Goal: Navigation & Orientation: Find specific page/section

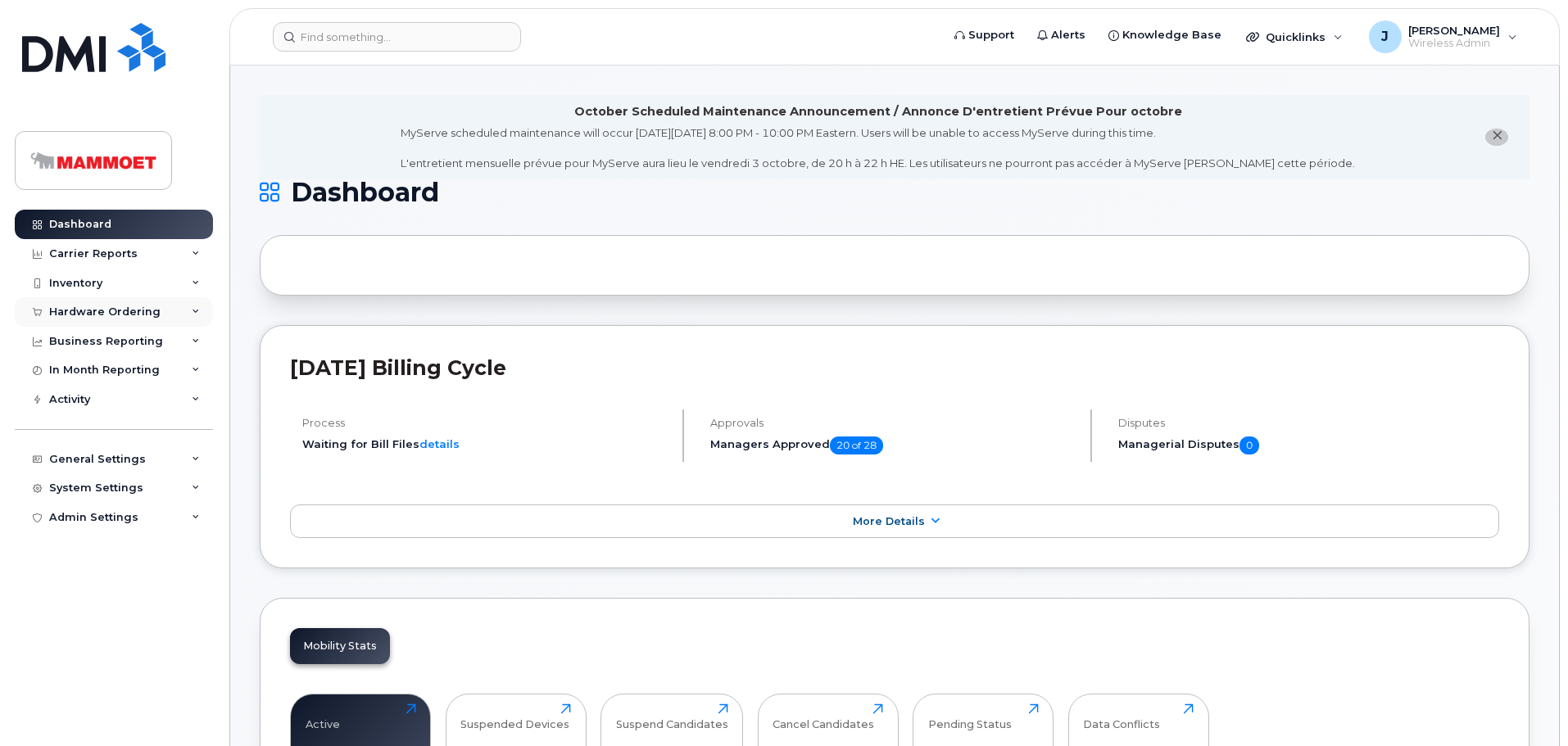
click at [138, 308] on div "Hardware Ordering" at bounding box center [105, 311] width 112 height 13
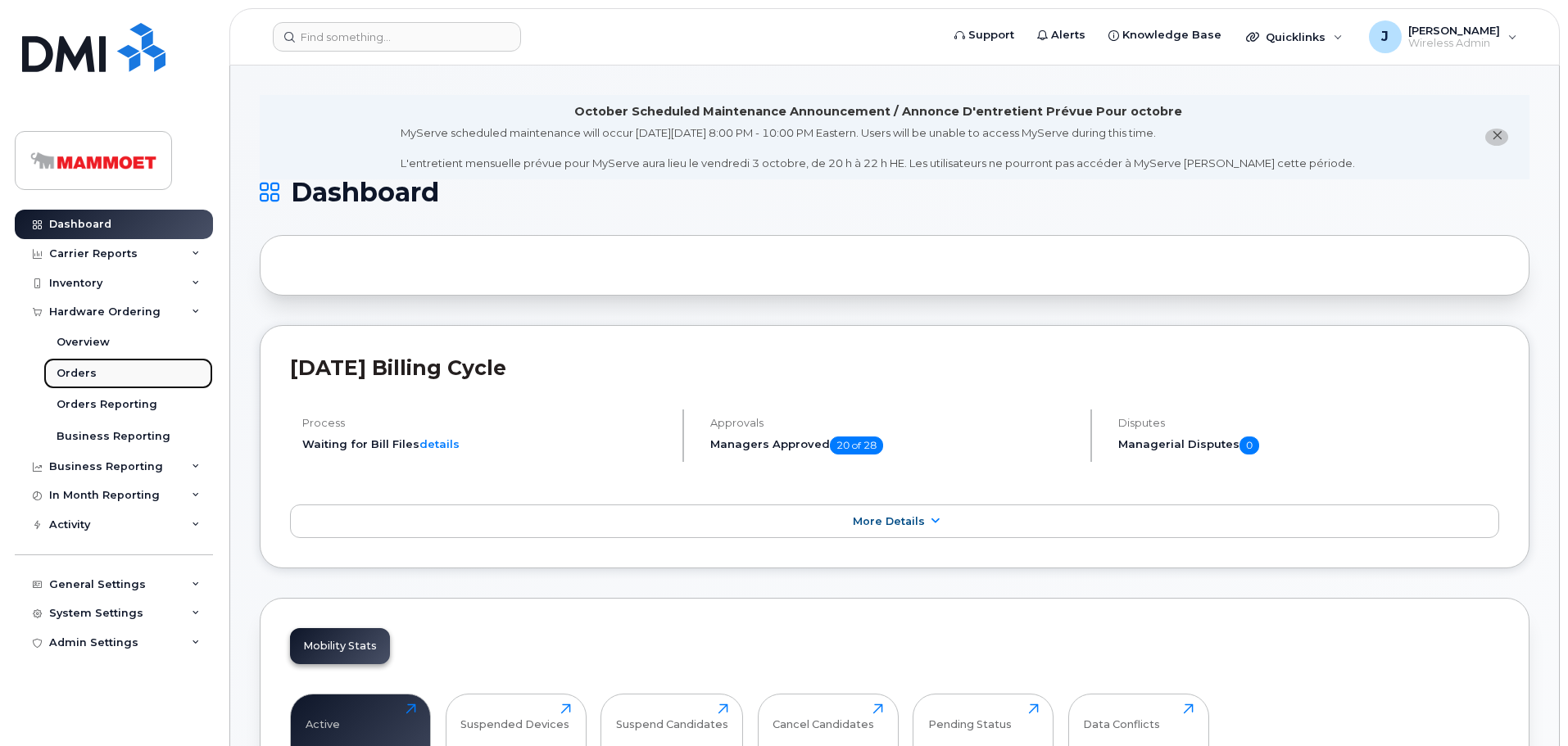
click at [87, 365] on link "Orders" at bounding box center [128, 373] width 170 height 31
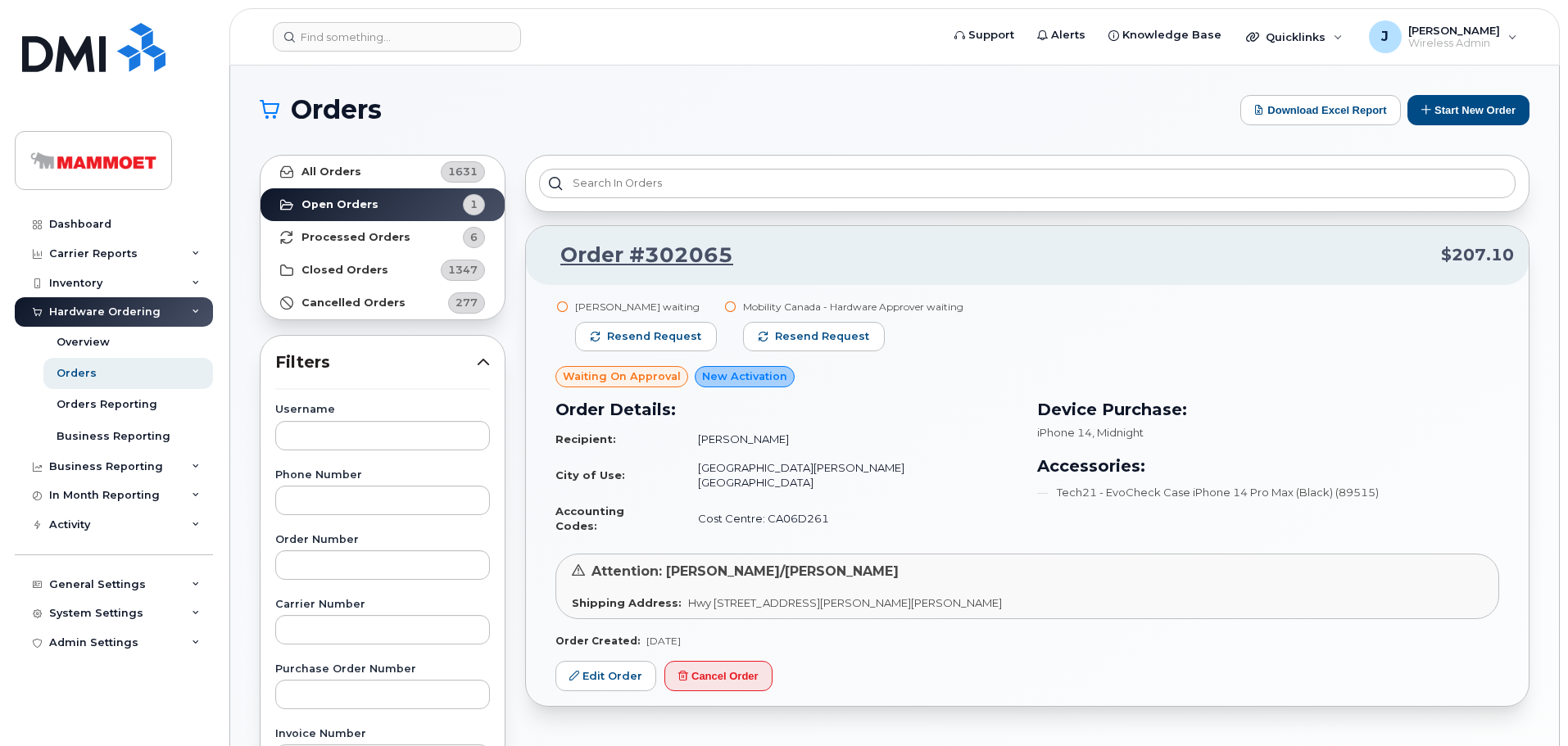
click at [328, 53] on header "Support Alerts Knowledge Base Quicklinks Suspend / Cancel Device Change SIM Car…" at bounding box center [894, 36] width 1331 height 58
click at [71, 220] on div "Dashboard" at bounding box center [81, 224] width 62 height 13
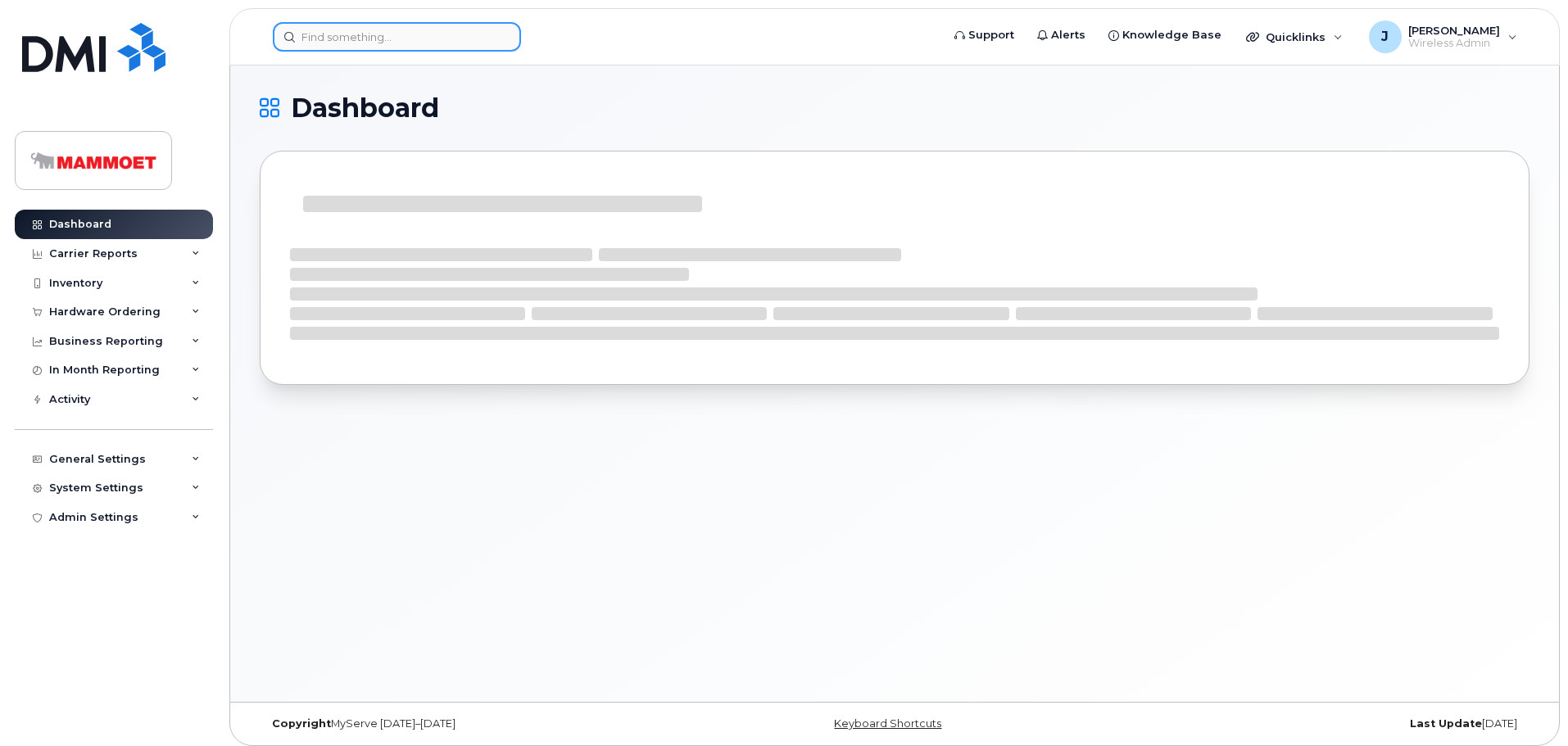
click at [339, 33] on input at bounding box center [397, 36] width 248 height 29
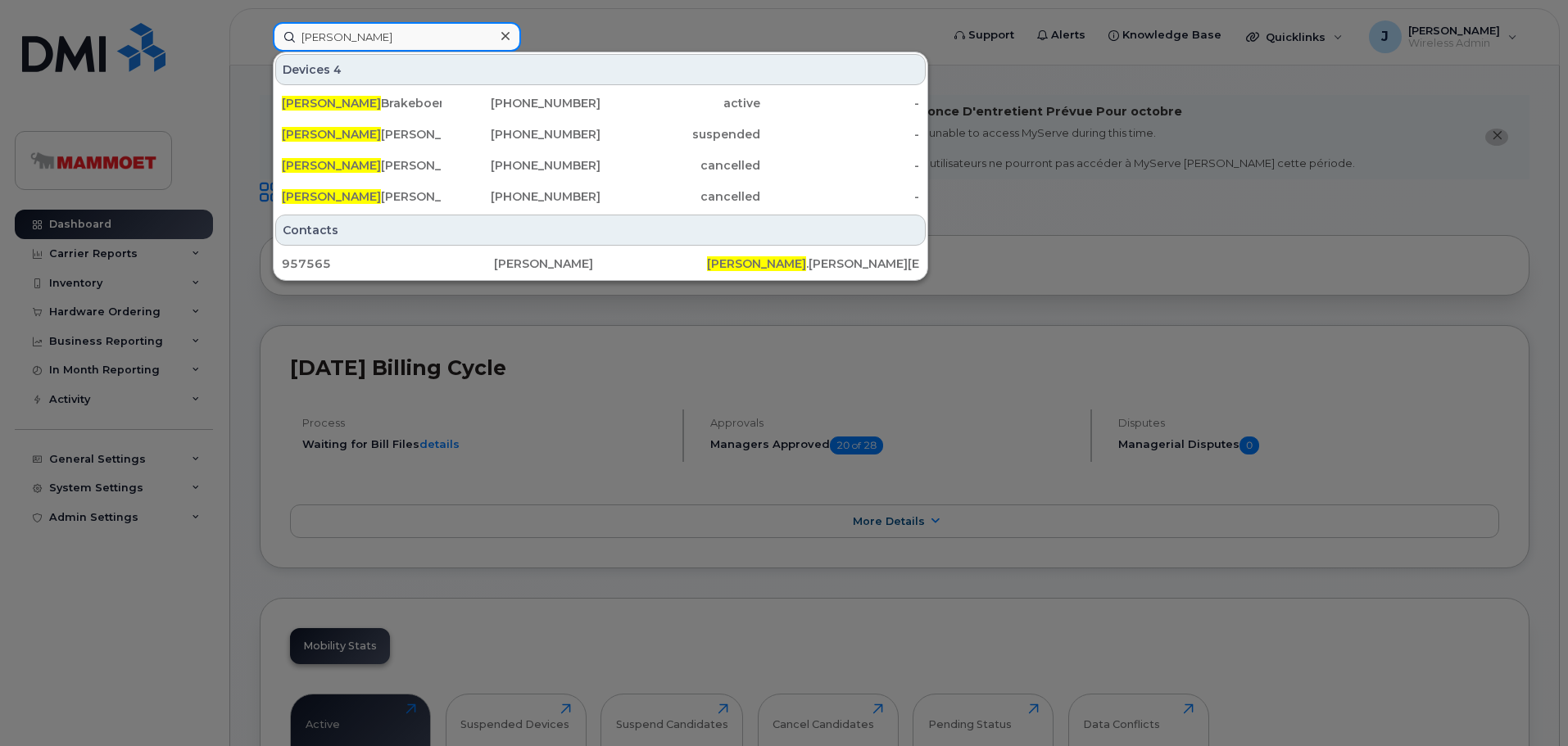
drag, startPoint x: 367, startPoint y: 37, endPoint x: 195, endPoint y: 18, distance: 173.0
click at [259, 27] on div "[PERSON_NAME] 4 [PERSON_NAME] [PHONE_NUMBER] active - [PERSON_NAME] [PHONE_NUMB…" at bounding box center [601, 36] width 684 height 29
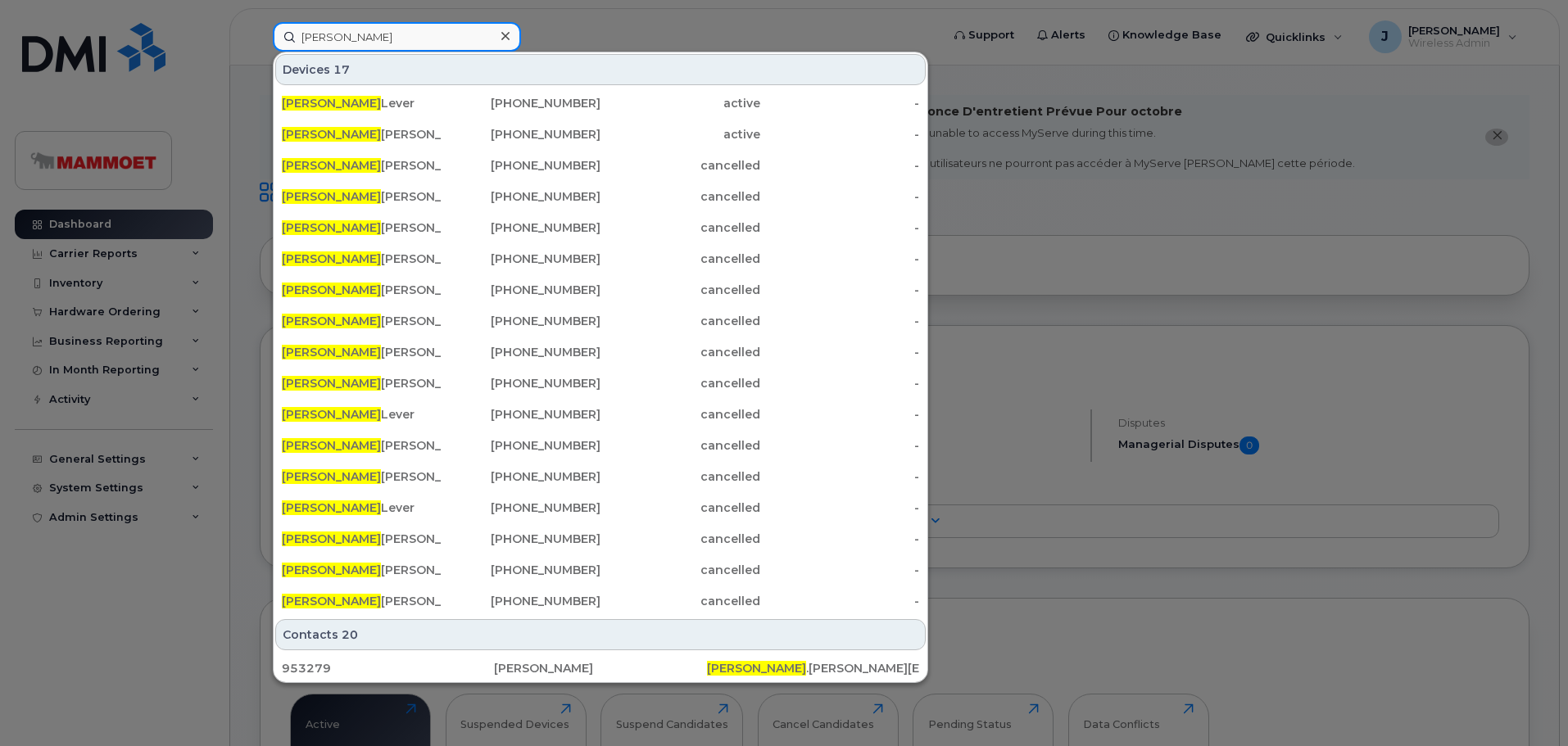
drag, startPoint x: 355, startPoint y: 44, endPoint x: 220, endPoint y: 27, distance: 136.1
click at [259, 27] on div "Jason Devices 17 Jason Lever 604-404-7511 active - Jason Murray 226-820-5439 ac…" at bounding box center [601, 36] width 684 height 29
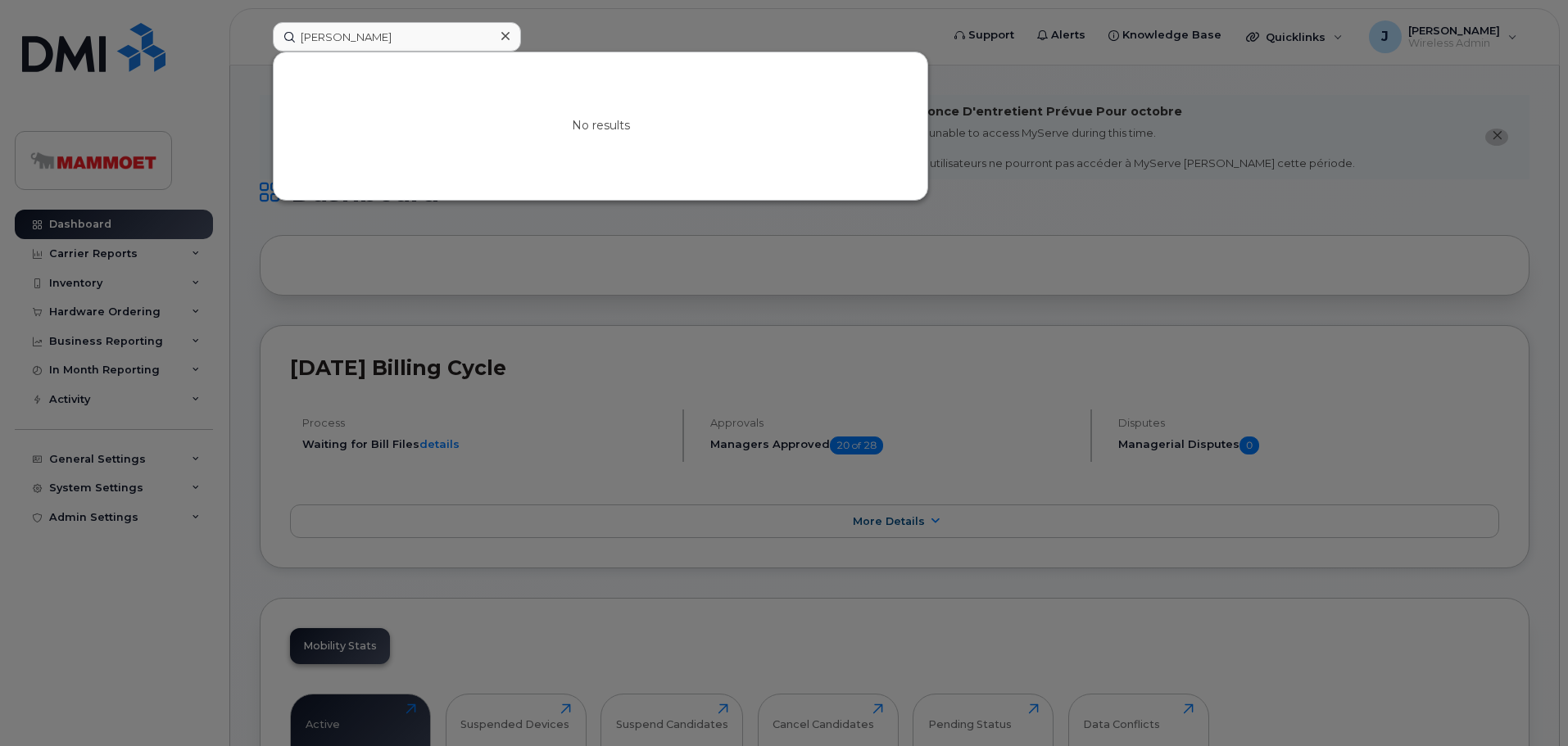
click at [714, 4] on div at bounding box center [784, 373] width 1568 height 746
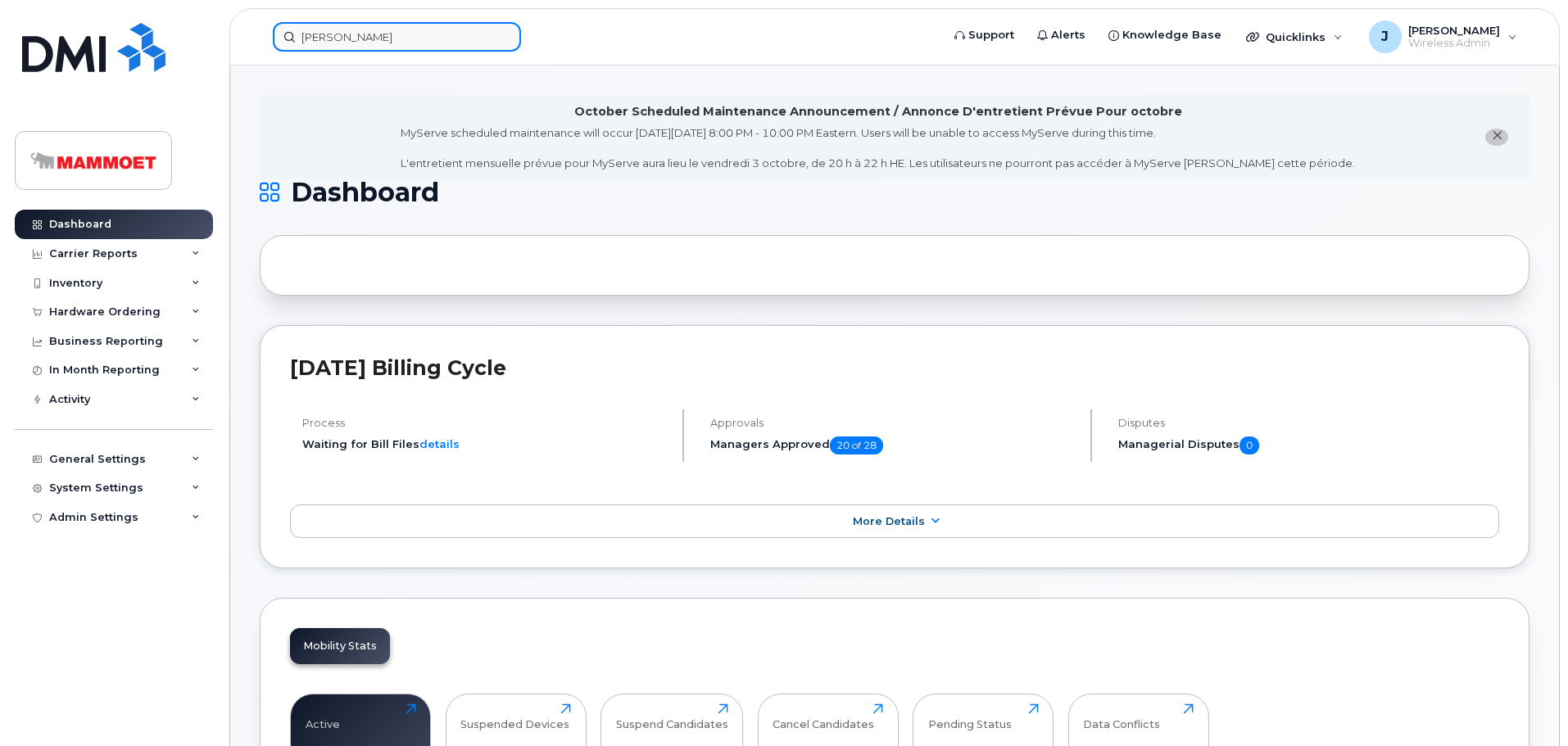
click at [340, 30] on input "Reszel" at bounding box center [397, 36] width 248 height 29
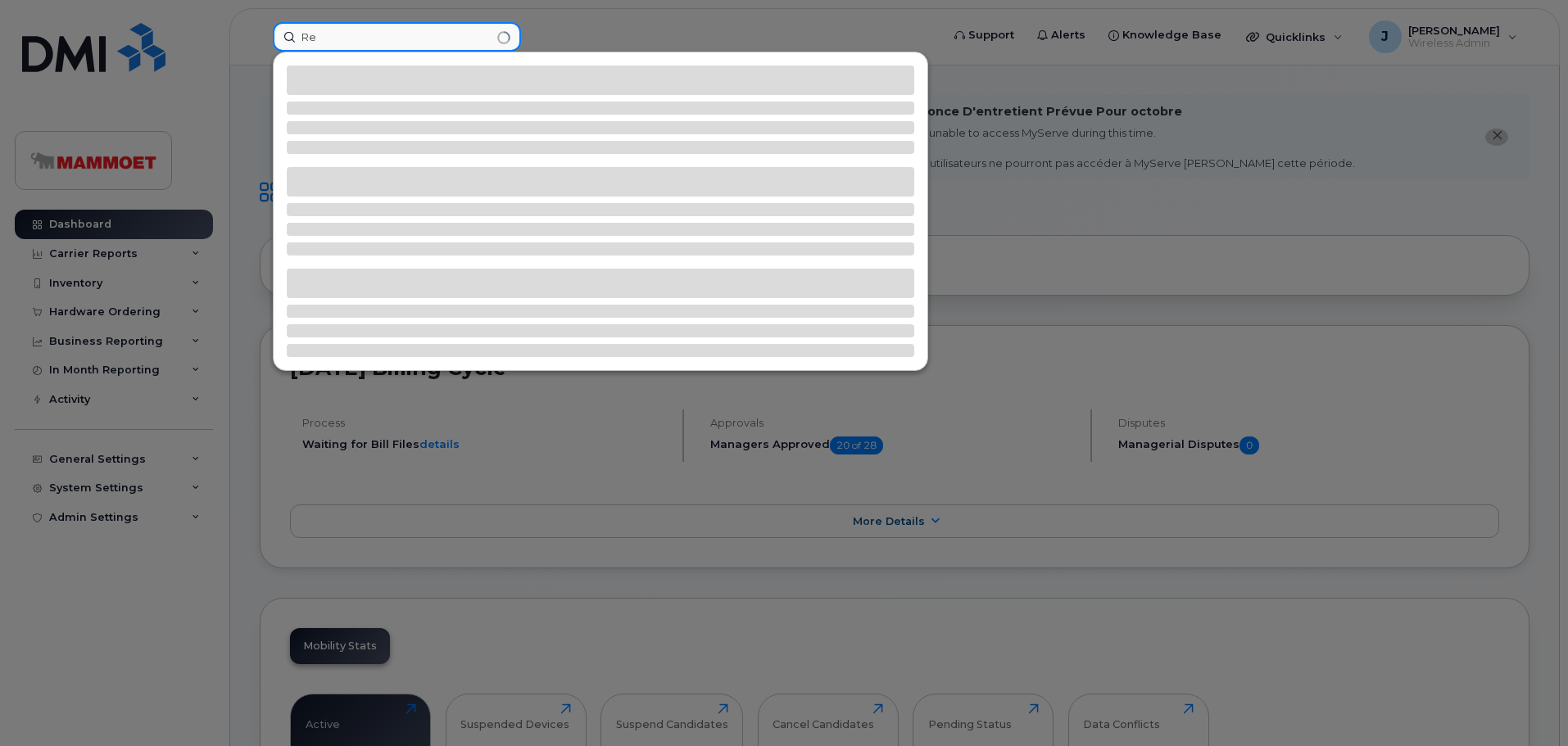
type input "R"
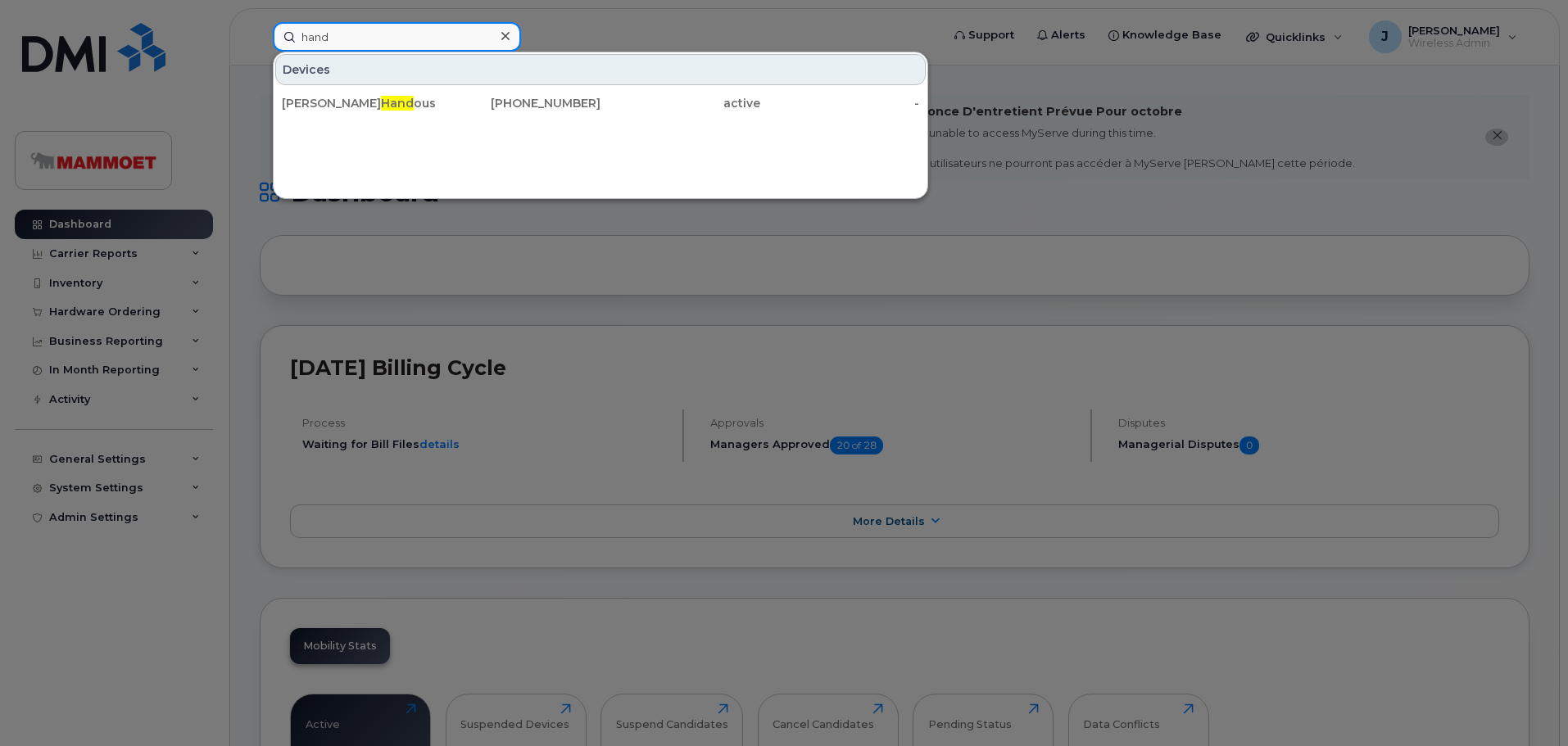
type input "hand"
click at [108, 227] on div at bounding box center [784, 373] width 1568 height 746
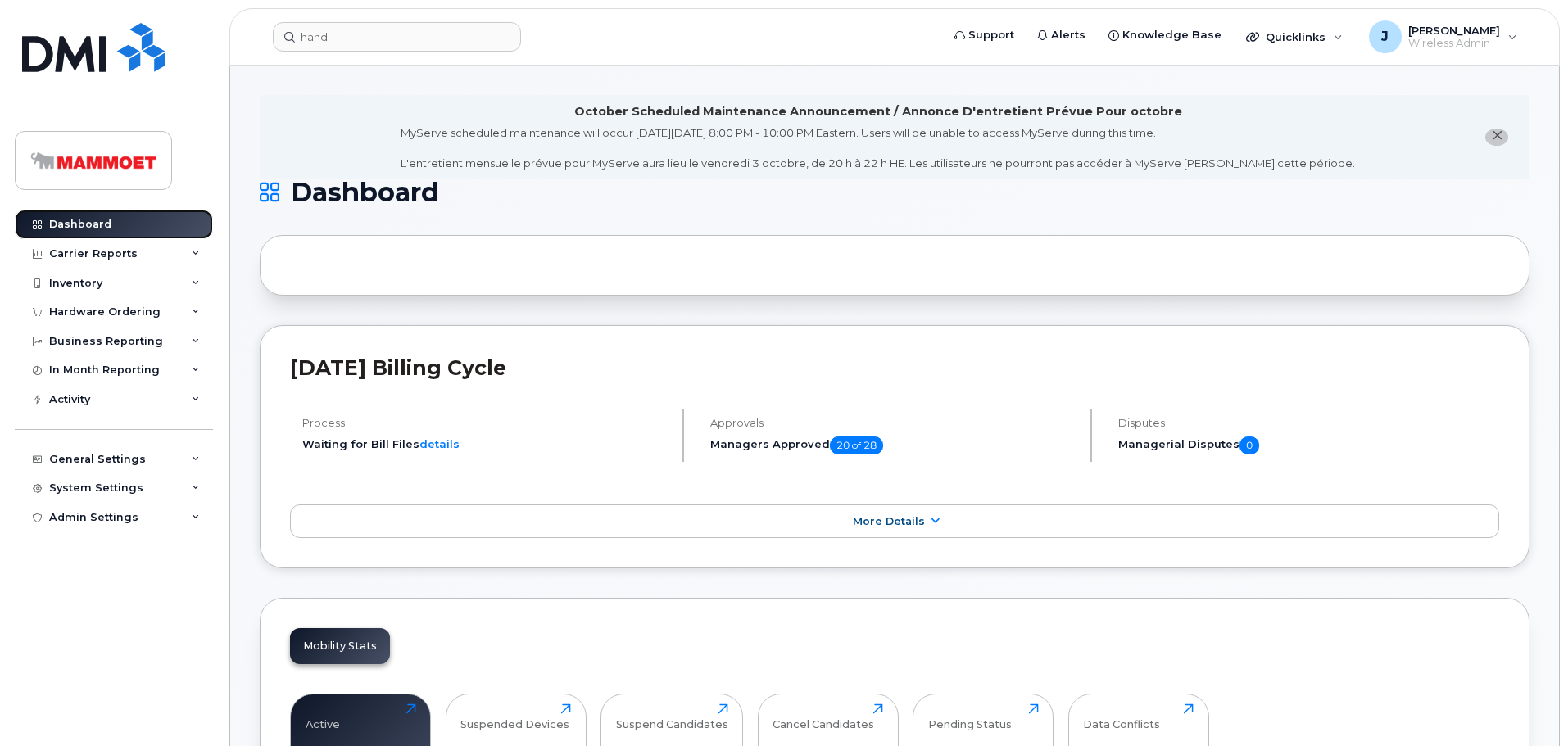
click at [106, 227] on div "Dashboard" at bounding box center [81, 224] width 62 height 13
